Goal: Register for event/course

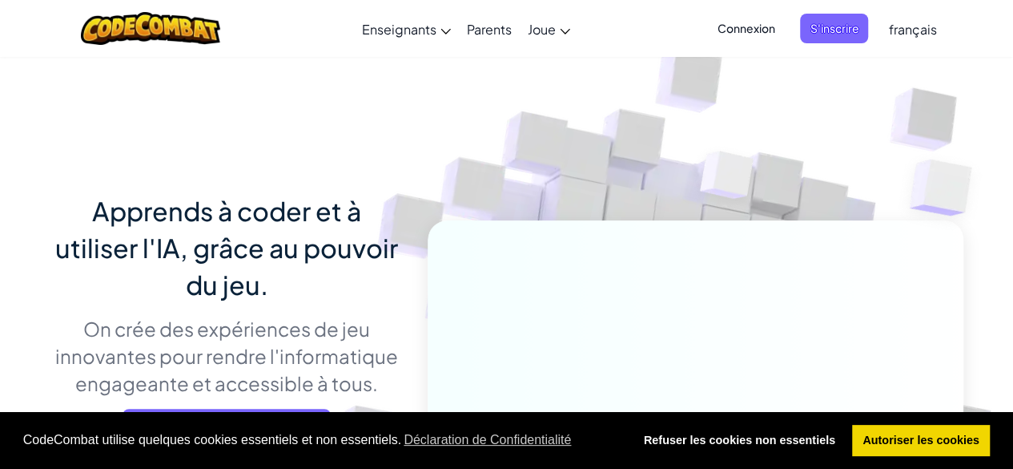
scroll to position [80, 0]
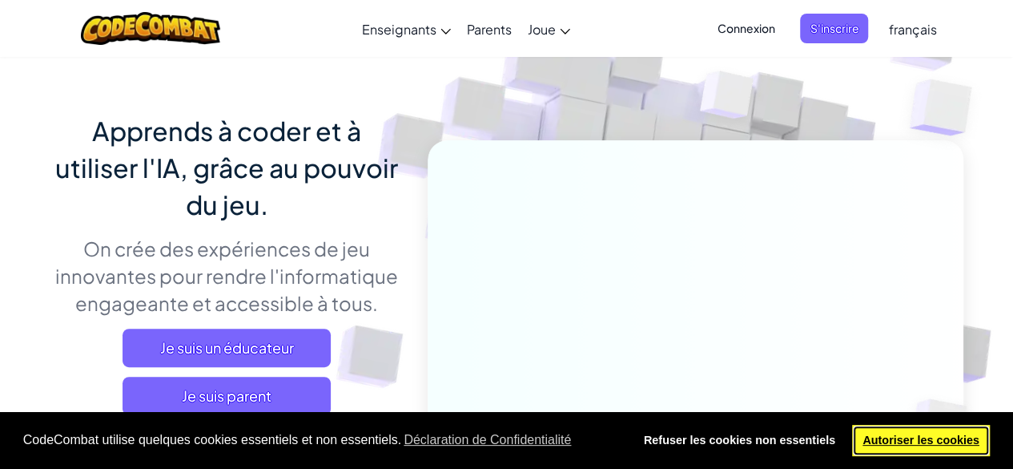
click at [911, 441] on link "Autoriser les cookies" at bounding box center [921, 441] width 139 height 32
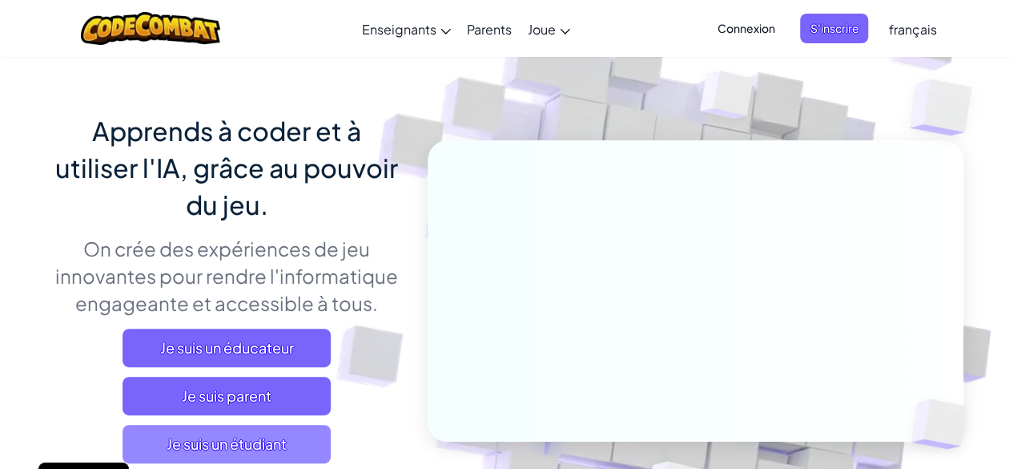
click at [318, 438] on span "Je suis un étudiant" at bounding box center [227, 444] width 208 height 38
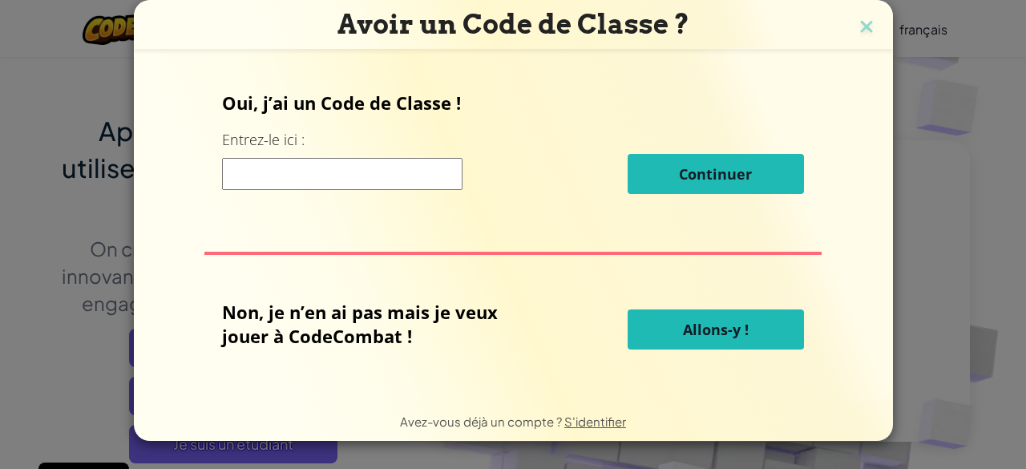
click at [687, 337] on span "Allons-y !" at bounding box center [716, 329] width 66 height 19
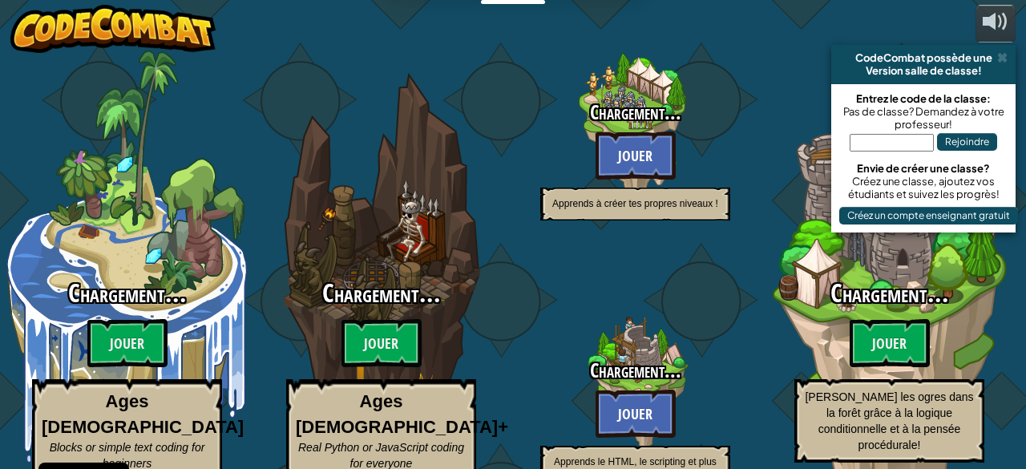
select select "fr"
